Goal: Task Accomplishment & Management: Use online tool/utility

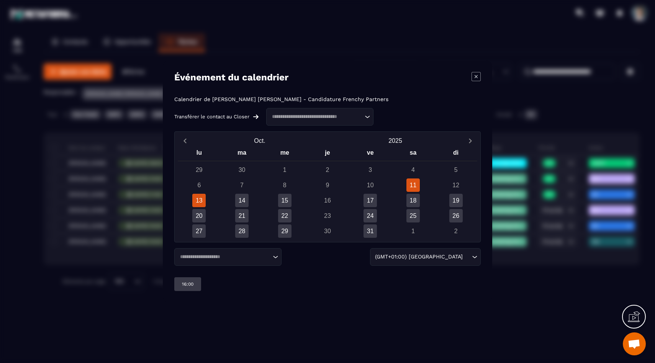
click at [201, 199] on div "13" at bounding box center [198, 200] width 13 height 13
click at [211, 262] on div "Loading..." at bounding box center [227, 257] width 107 height 18
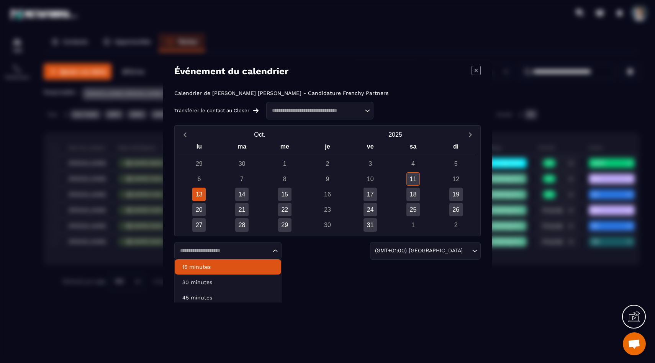
scroll to position [14, 0]
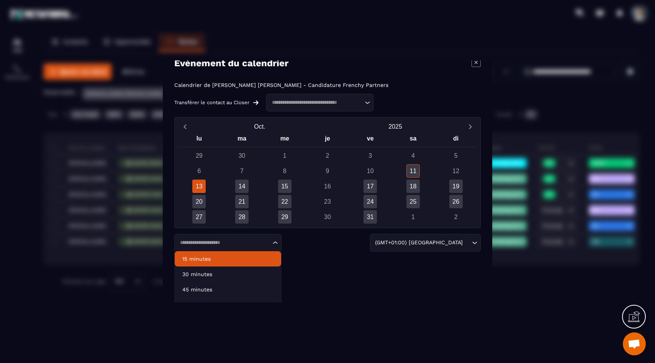
click at [213, 273] on p "30 minutes" at bounding box center [227, 274] width 91 height 8
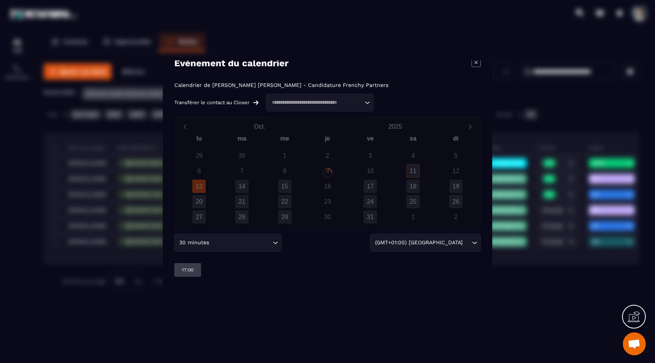
scroll to position [0, 0]
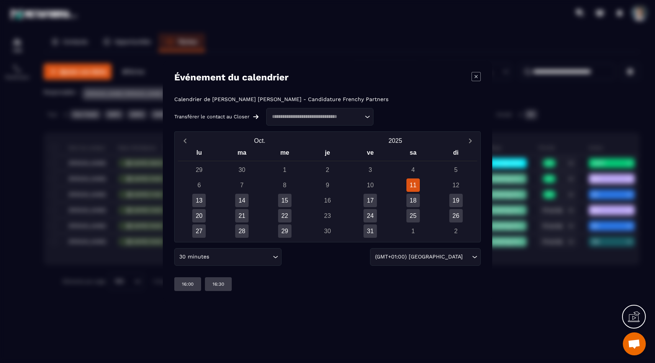
click at [215, 259] on input "Search for option" at bounding box center [241, 257] width 60 height 8
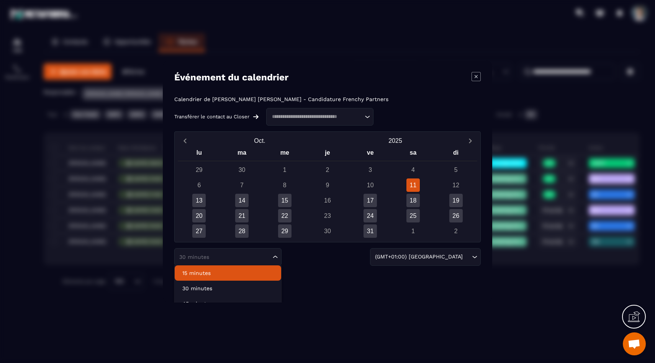
click at [210, 277] on li "15 minutes" at bounding box center [228, 272] width 106 height 15
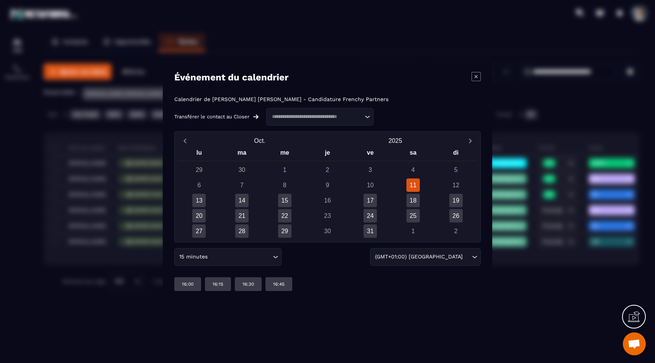
click at [34, 112] on div "Modal window" at bounding box center [327, 181] width 655 height 363
click at [477, 77] on icon "Modal window" at bounding box center [476, 76] width 3 height 3
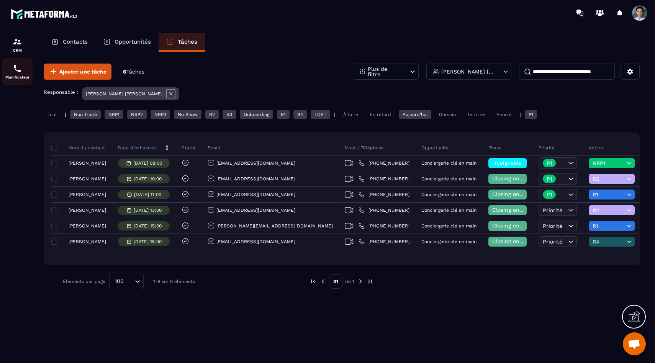
click at [22, 75] on p "Planificateur" at bounding box center [17, 77] width 31 height 4
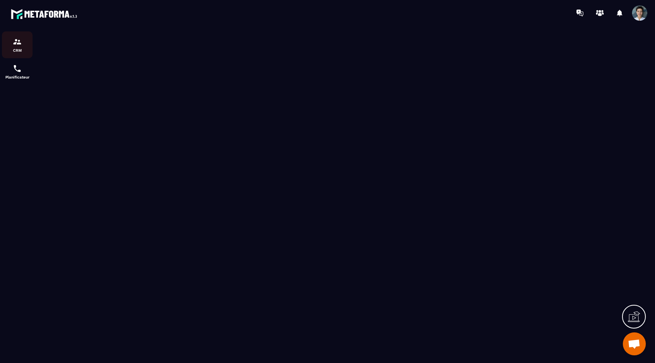
click at [14, 41] on img at bounding box center [17, 41] width 9 height 9
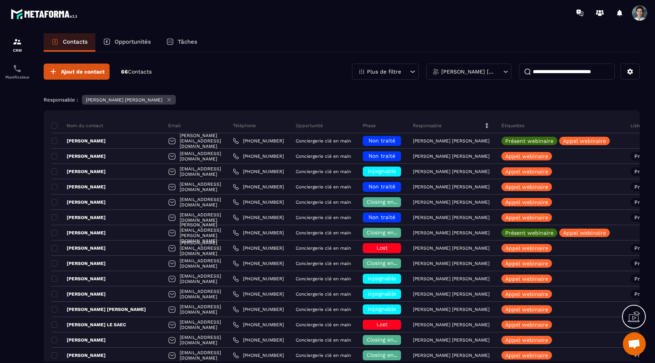
click at [185, 47] on div "Tâches" at bounding box center [182, 42] width 46 height 18
